Goal: Information Seeking & Learning: Learn about a topic

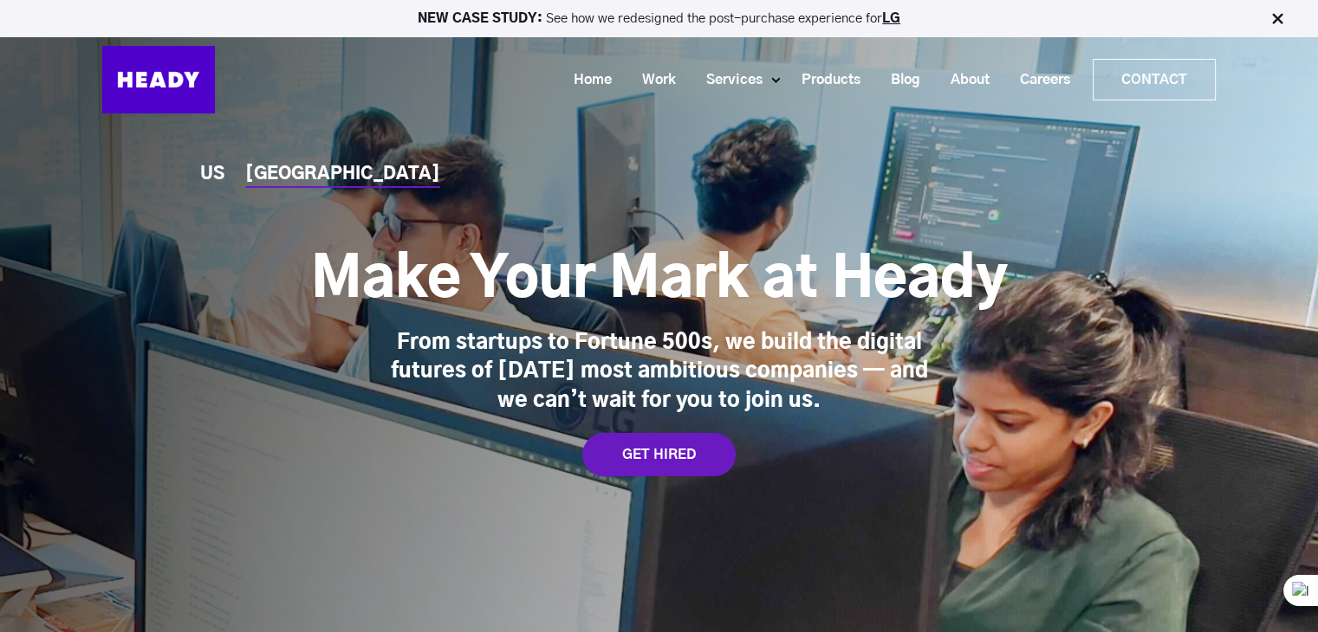
click at [385, 166] on div "US [GEOGRAPHIC_DATA] Make Your Mark at [GEOGRAPHIC_DATA] From startups to Fortu…" at bounding box center [659, 342] width 1318 height 685
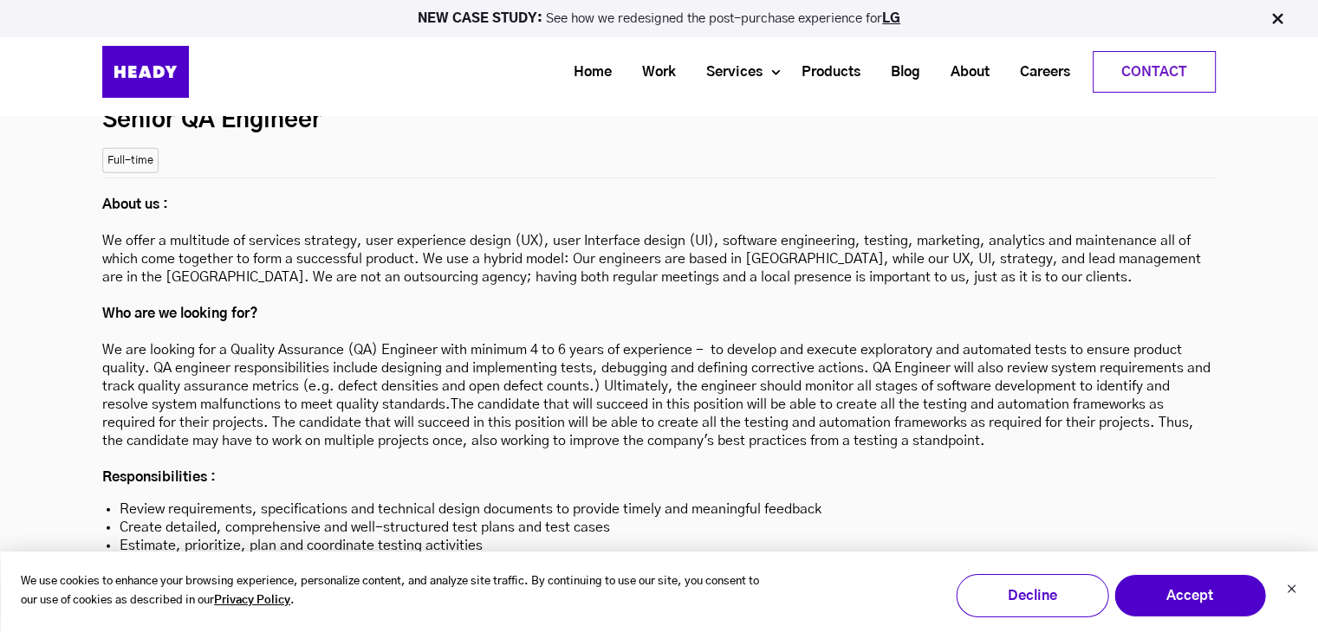
scroll to position [4815, 0]
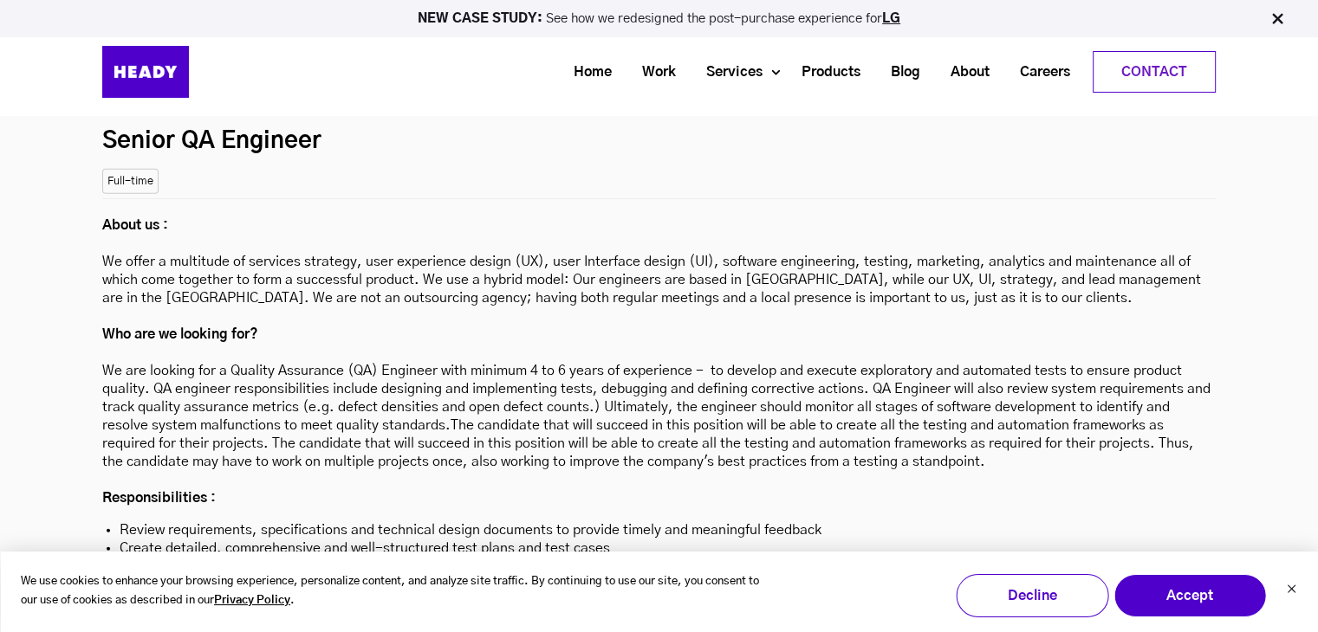
click at [359, 247] on p "About us : We offer a multitude of services strategy, user experience design (U…" at bounding box center [658, 362] width 1113 height 291
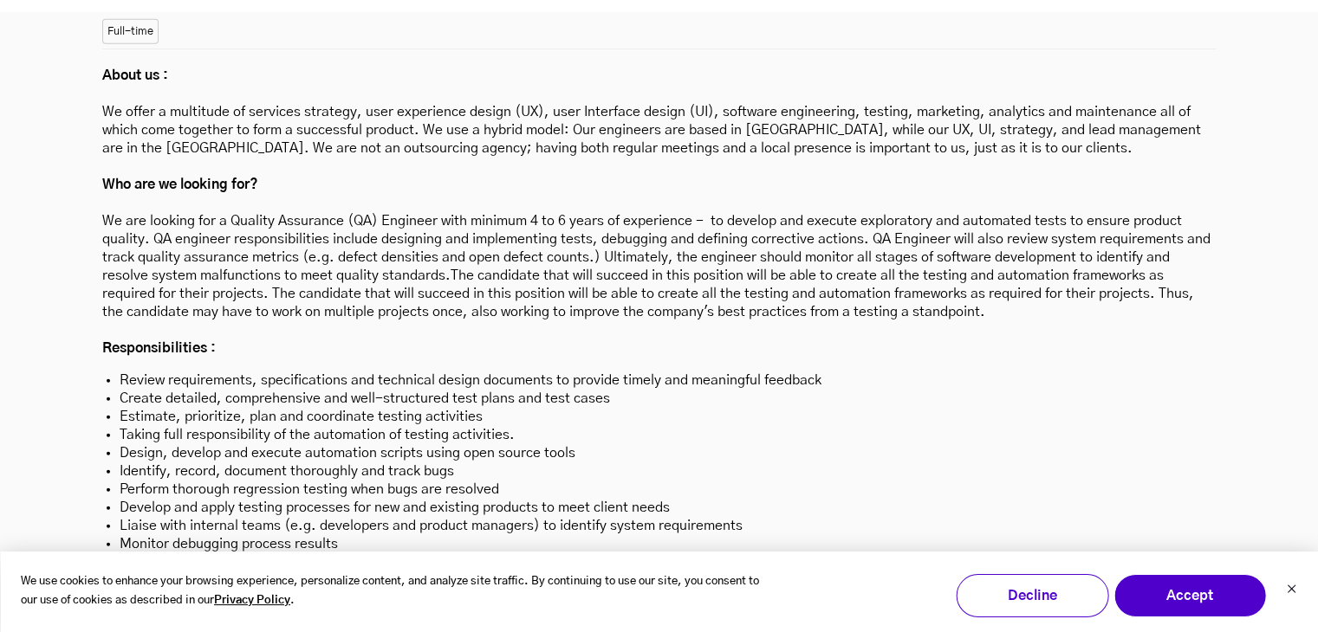
scroll to position [4954, 0]
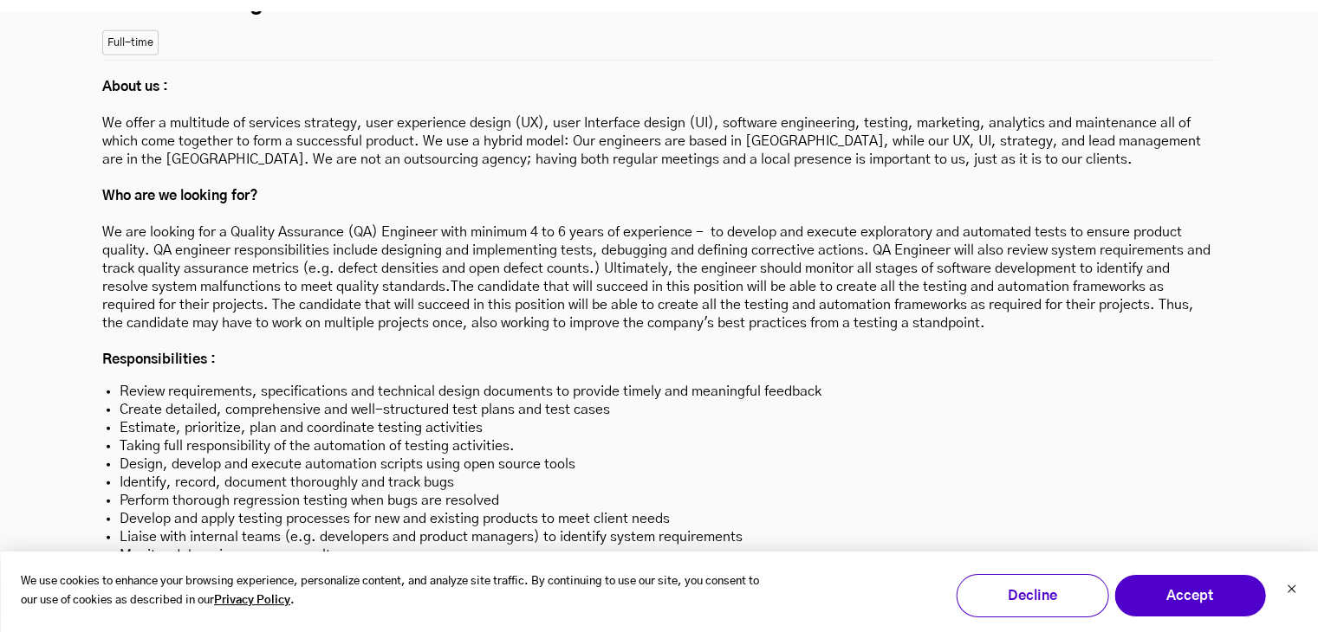
click at [364, 257] on p "About us : We offer a multitude of services strategy, user experience design (U…" at bounding box center [658, 223] width 1113 height 291
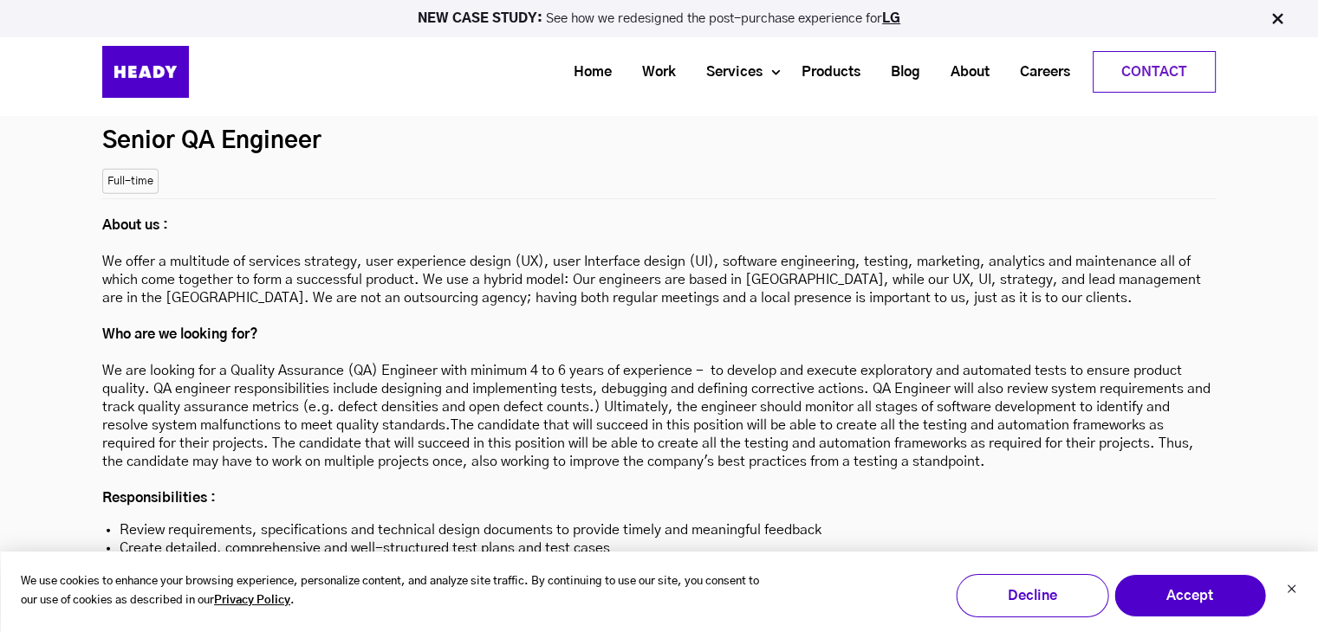
scroll to position [4781, 0]
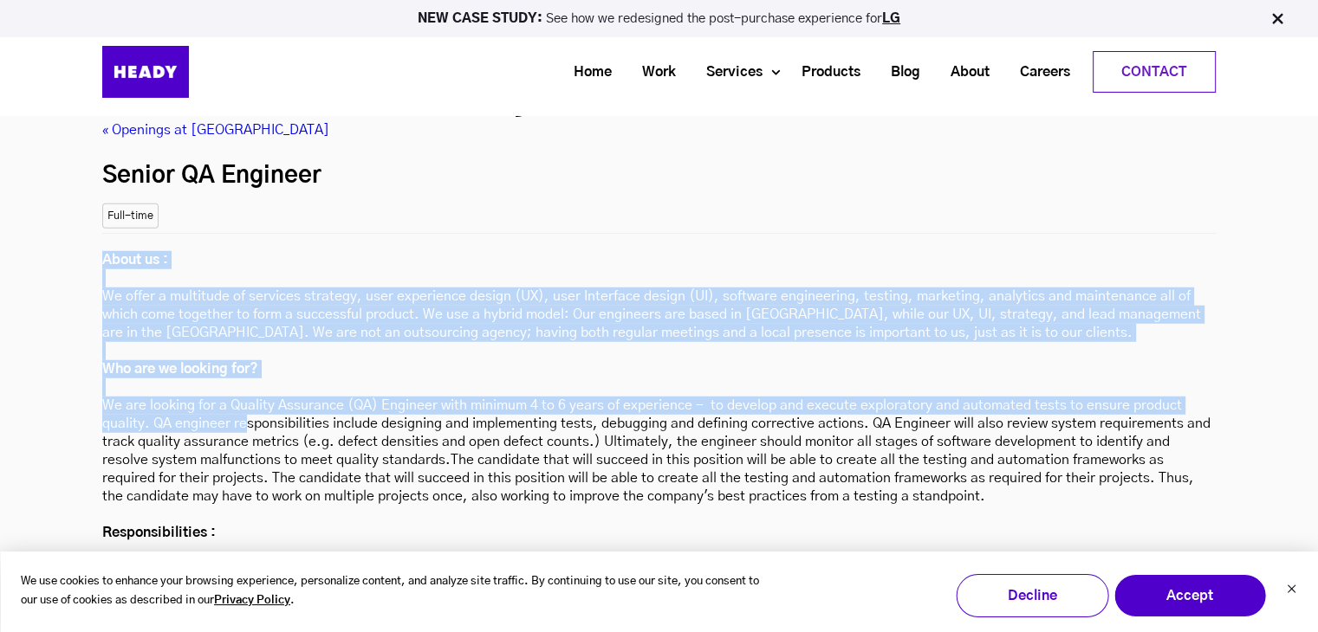
drag, startPoint x: 72, startPoint y: 174, endPoint x: 243, endPoint y: 340, distance: 238.3
click at [243, 340] on div "Ready to Join the Team? « Openings at Heady Senior QA Engineer Location: [GEOGR…" at bounding box center [659, 628] width 1318 height 1229
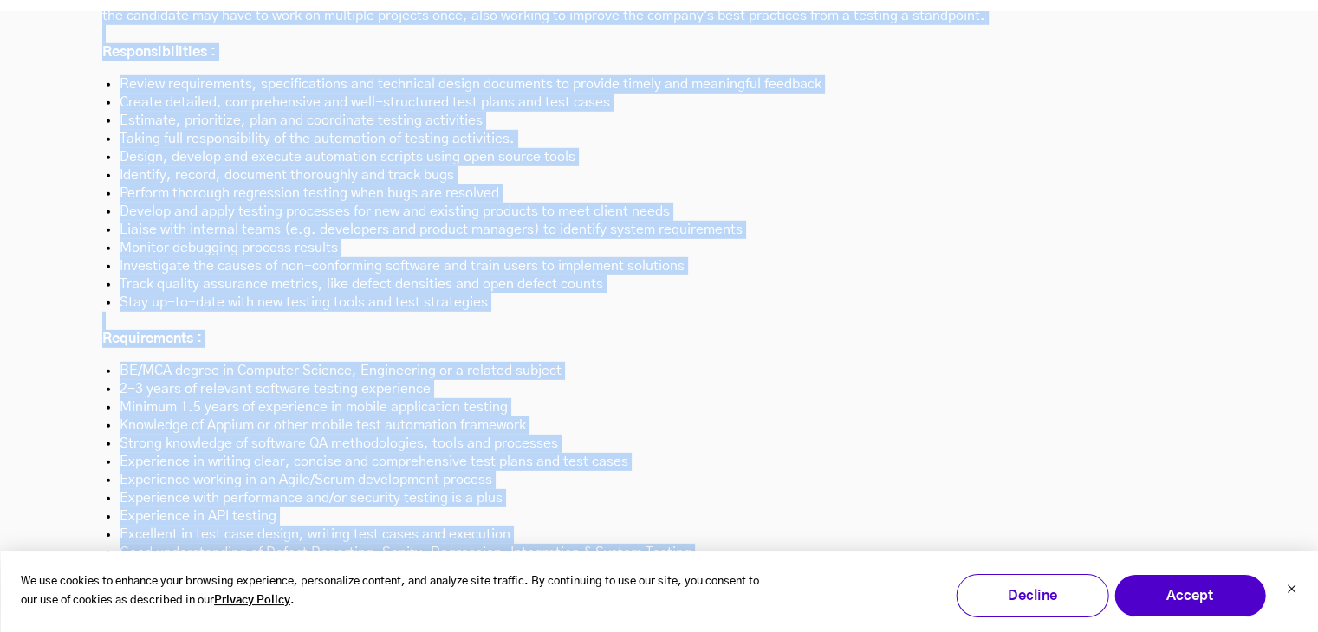
scroll to position [5301, 0]
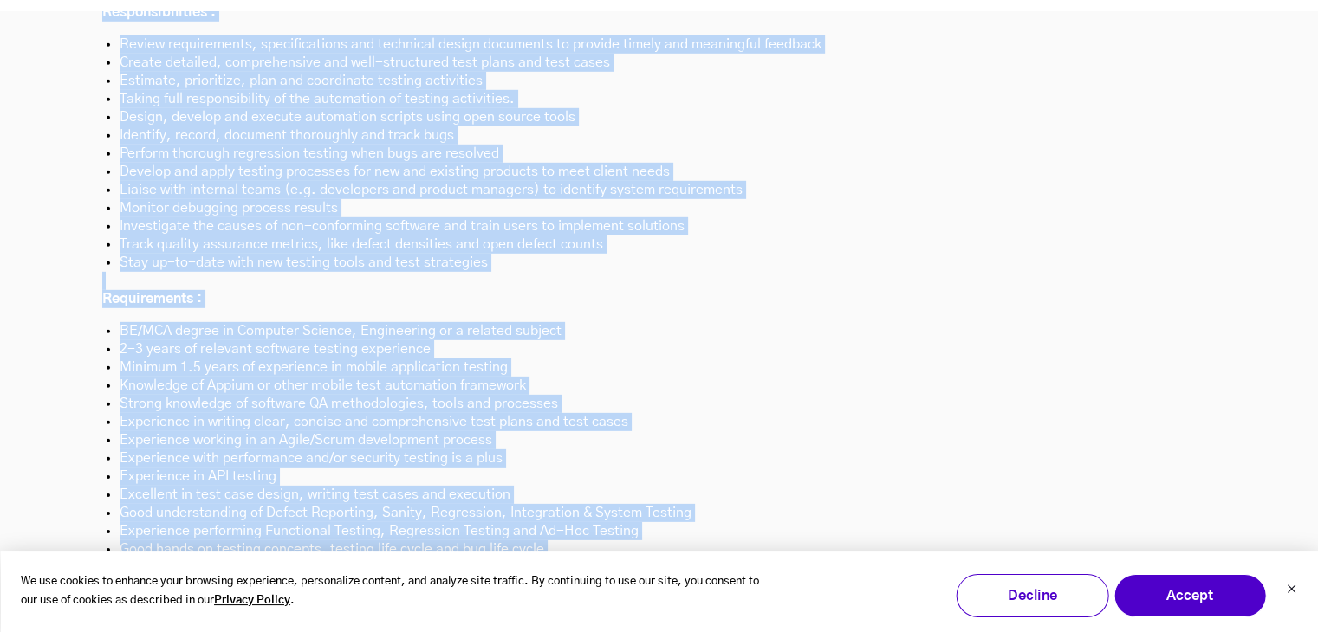
copy div "Lorem ip : Do sitam c adipiscin el seddoeiu temporin, utla etdolorema aliqua (E…"
click at [762, 431] on li "Experience working in an Agile/Scrum development process" at bounding box center [659, 440] width 1078 height 18
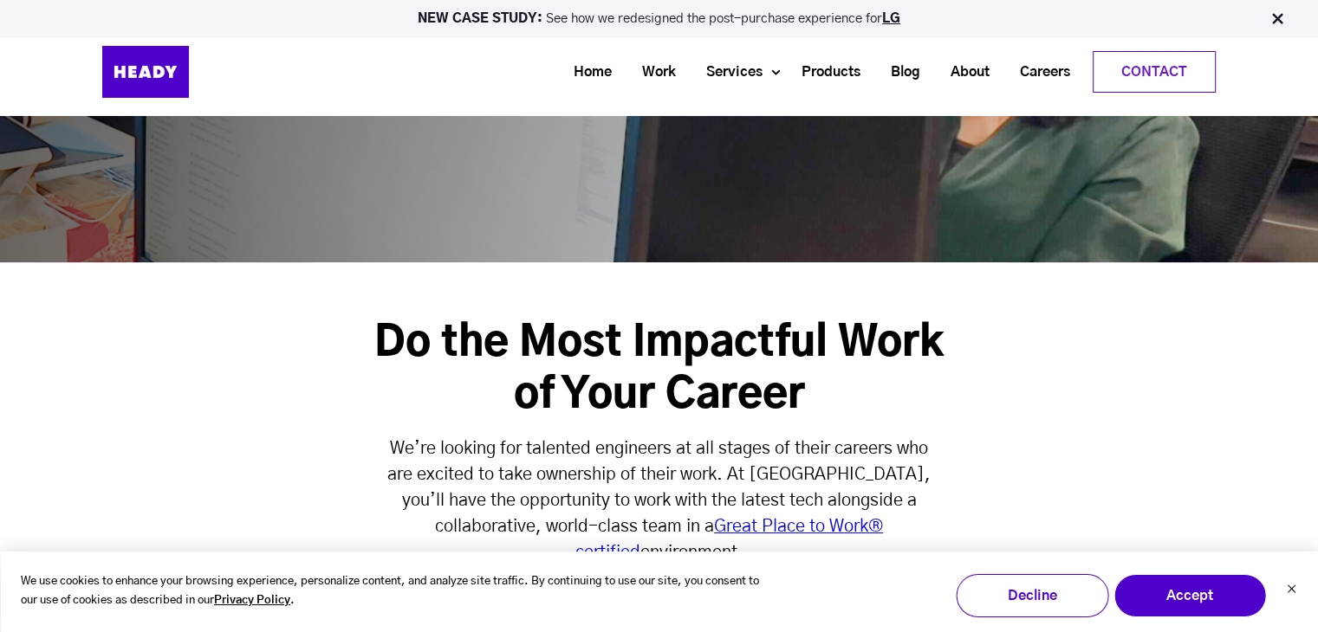
scroll to position [330, 0]
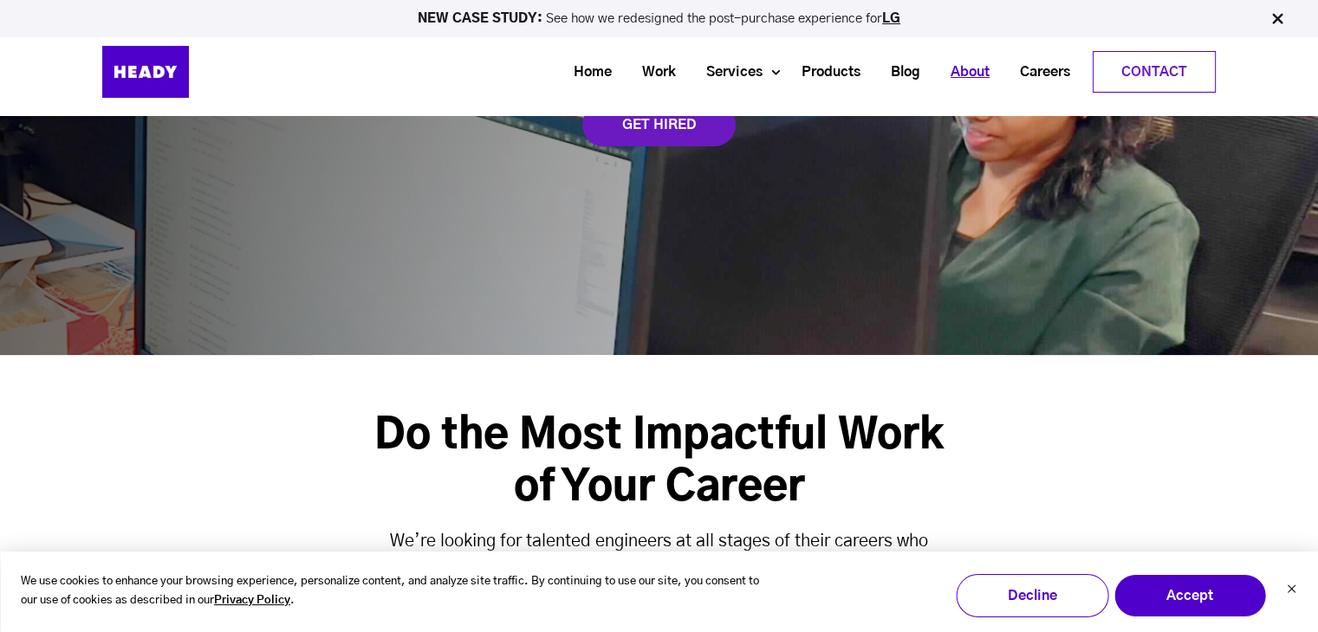
click at [961, 69] on link "About" at bounding box center [963, 72] width 69 height 32
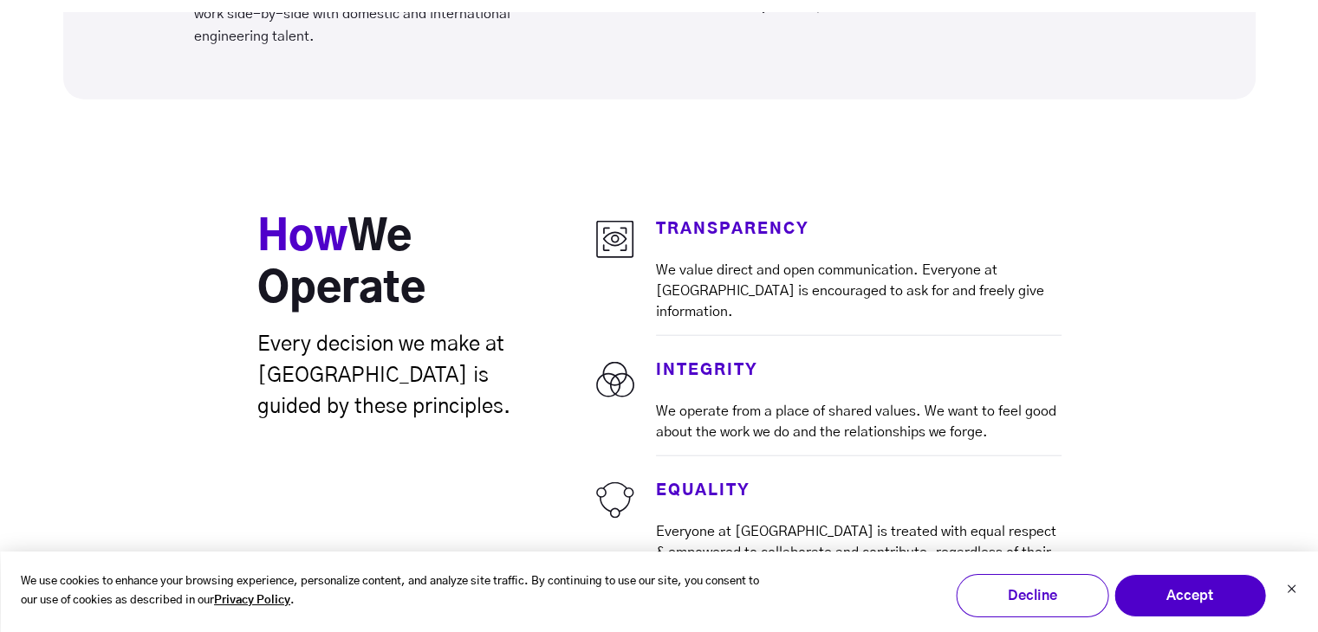
scroll to position [4331, 0]
